Goal: Entertainment & Leisure: Consume media (video, audio)

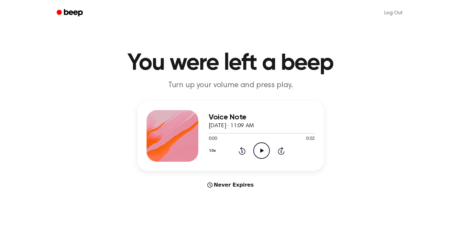
click at [259, 150] on icon "Play Audio" at bounding box center [261, 151] width 16 height 16
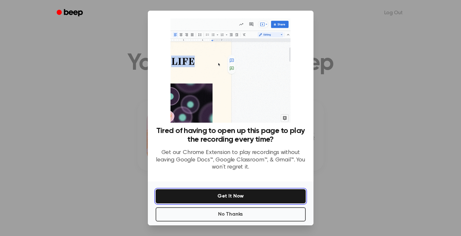
click at [252, 195] on button "Get It Now" at bounding box center [230, 196] width 150 height 14
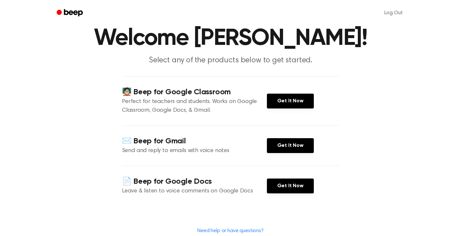
scroll to position [65, 0]
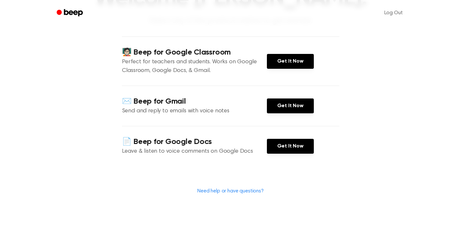
click at [287, 149] on link "Get It Now" at bounding box center [290, 146] width 47 height 15
click at [288, 61] on link "Get It Now" at bounding box center [290, 61] width 47 height 15
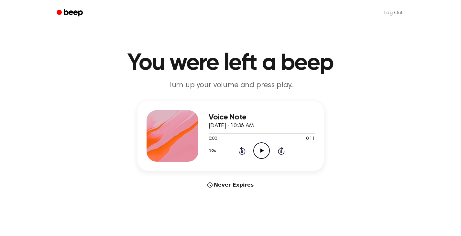
click at [261, 149] on icon "Play Audio" at bounding box center [261, 151] width 16 height 16
click at [262, 148] on icon "Pause Audio" at bounding box center [261, 151] width 16 height 16
click at [264, 155] on icon "Play Audio" at bounding box center [261, 151] width 16 height 16
click at [263, 147] on icon "Play Audio" at bounding box center [261, 151] width 16 height 16
click at [262, 147] on icon "Play Audio" at bounding box center [261, 151] width 16 height 16
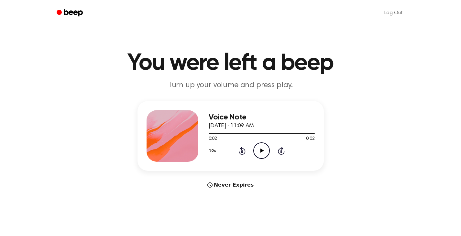
click at [351, 133] on div "Voice Note September 8, 2025 · 11:09 AM 0:02 0:02 Your browser does not support…" at bounding box center [230, 145] width 445 height 88
click at [357, 103] on div "Voice Note September 3, 2025 · 10:38 AM 0:00 0:01 Your browser does not support…" at bounding box center [230, 145] width 445 height 88
click at [260, 152] on icon at bounding box center [262, 151] width 4 height 4
click at [261, 151] on icon at bounding box center [262, 151] width 4 height 4
click at [261, 151] on icon "Pause Audio" at bounding box center [261, 151] width 16 height 16
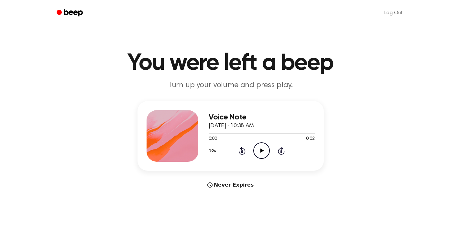
click at [261, 150] on icon at bounding box center [262, 151] width 4 height 4
click at [261, 153] on icon "Play Audio" at bounding box center [261, 151] width 16 height 16
click at [263, 154] on icon "Play Audio" at bounding box center [261, 151] width 16 height 16
click at [262, 149] on icon "Play Audio" at bounding box center [261, 151] width 16 height 16
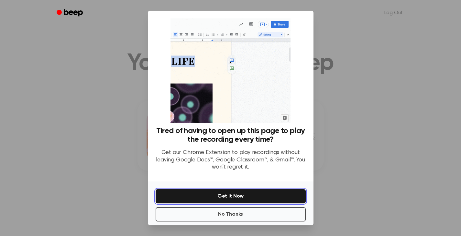
click at [235, 194] on button "Get It Now" at bounding box center [230, 196] width 150 height 14
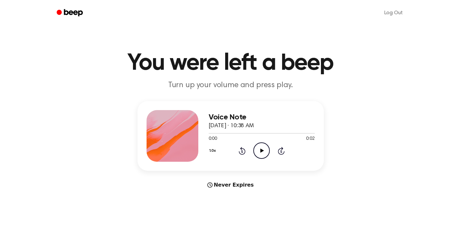
click at [267, 154] on icon "Play Audio" at bounding box center [261, 151] width 16 height 16
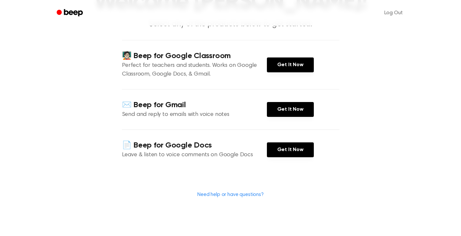
scroll to position [65, 0]
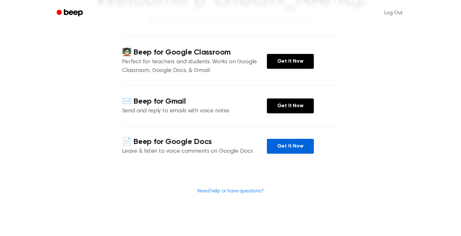
click at [294, 143] on link "Get It Now" at bounding box center [290, 146] width 47 height 15
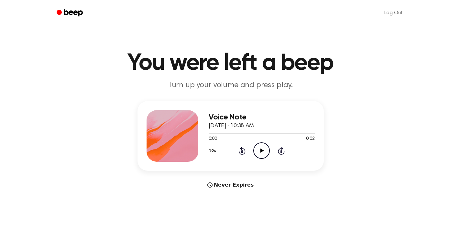
click at [259, 156] on icon "Play Audio" at bounding box center [261, 151] width 16 height 16
click at [264, 145] on icon "Play Audio" at bounding box center [261, 151] width 16 height 16
